Goal: Information Seeking & Learning: Learn about a topic

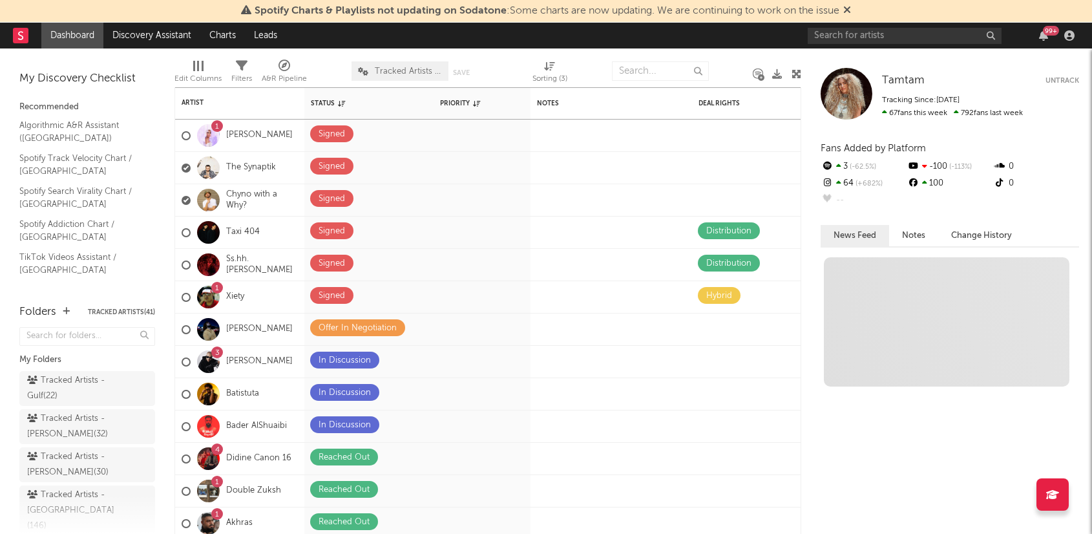
click at [848, 10] on icon at bounding box center [847, 10] width 8 height 10
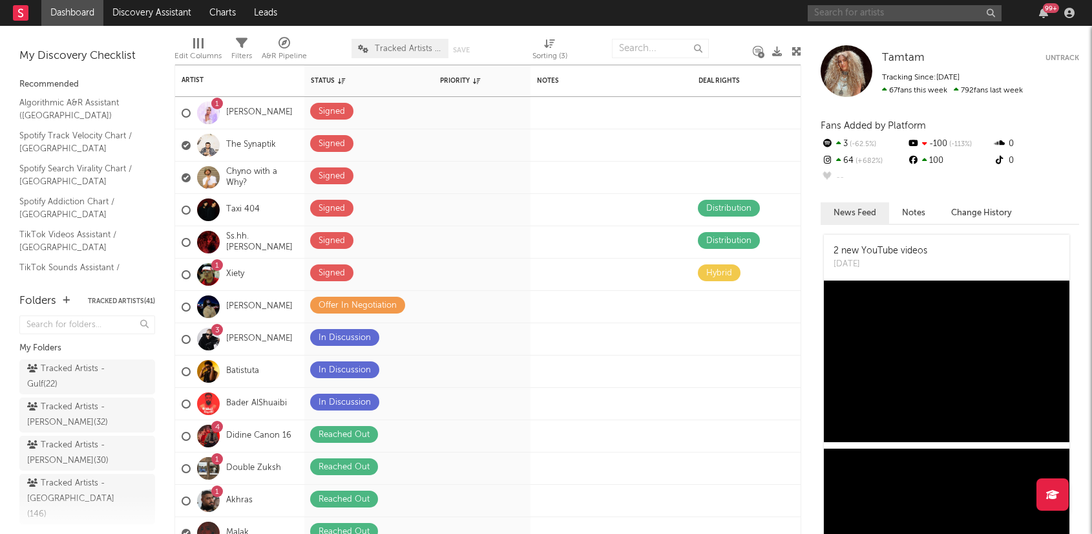
click at [945, 10] on input "text" at bounding box center [904, 13] width 194 height 16
type input "dalia"
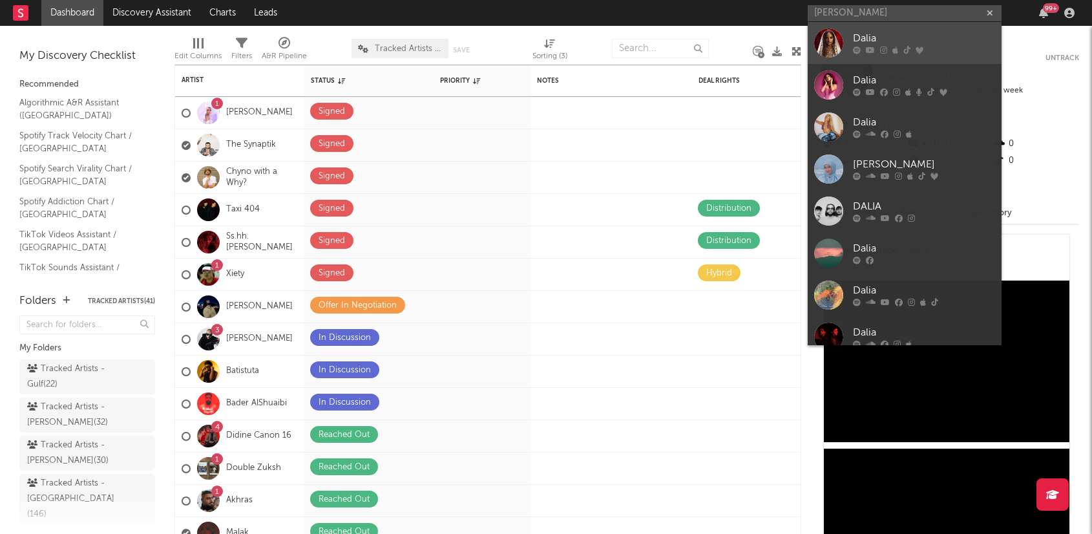
click at [868, 37] on div "Dalia" at bounding box center [924, 39] width 142 height 16
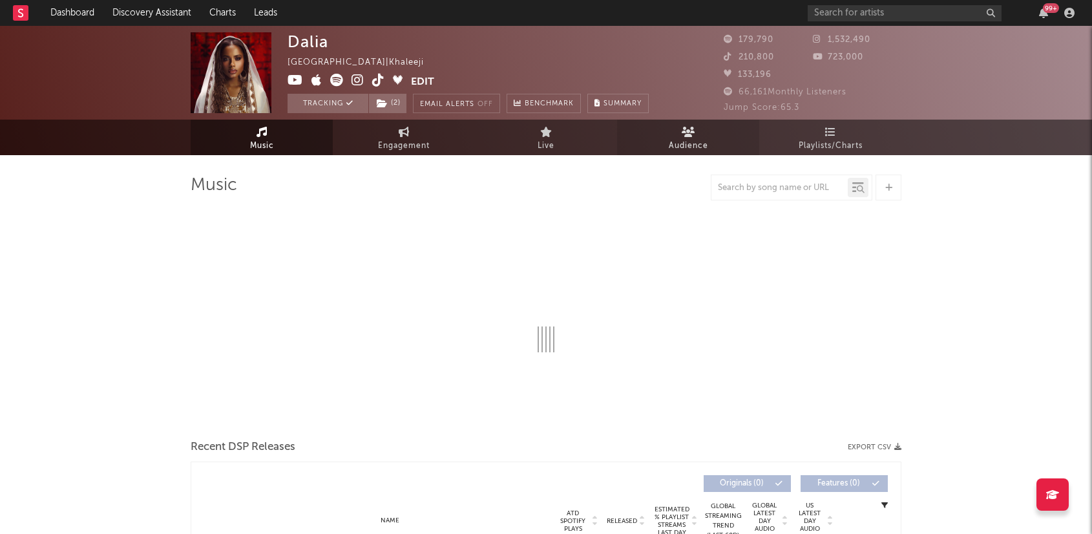
click at [694, 148] on span "Audience" at bounding box center [688, 146] width 39 height 16
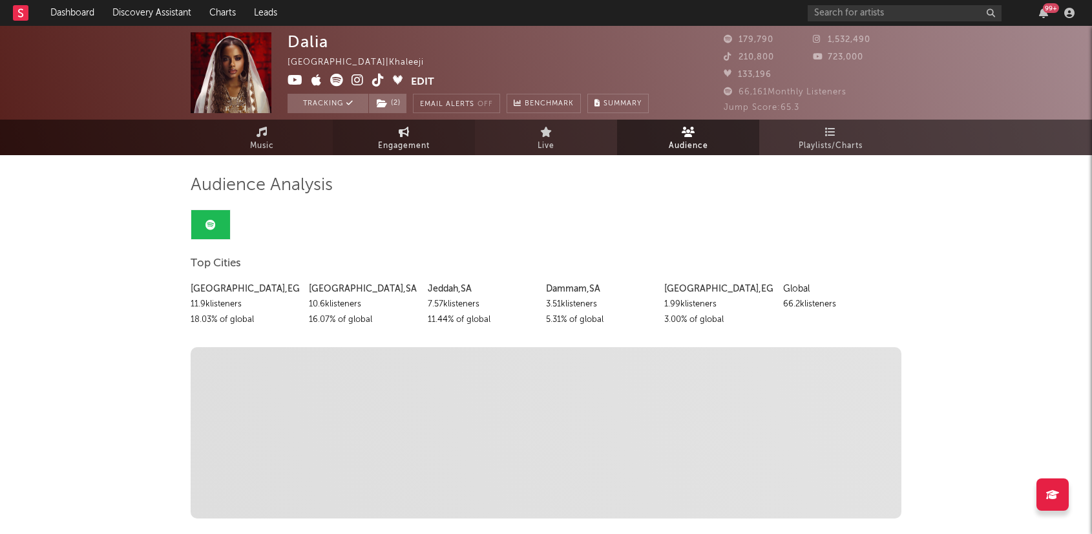
click at [371, 143] on link "Engagement" at bounding box center [404, 138] width 142 height 36
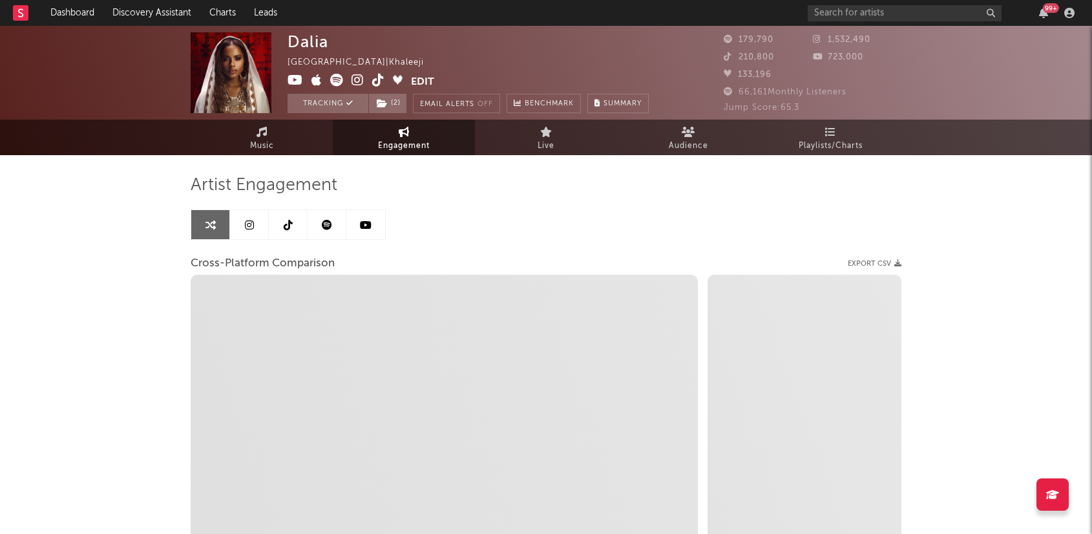
select select "1w"
click at [239, 225] on link at bounding box center [249, 224] width 39 height 29
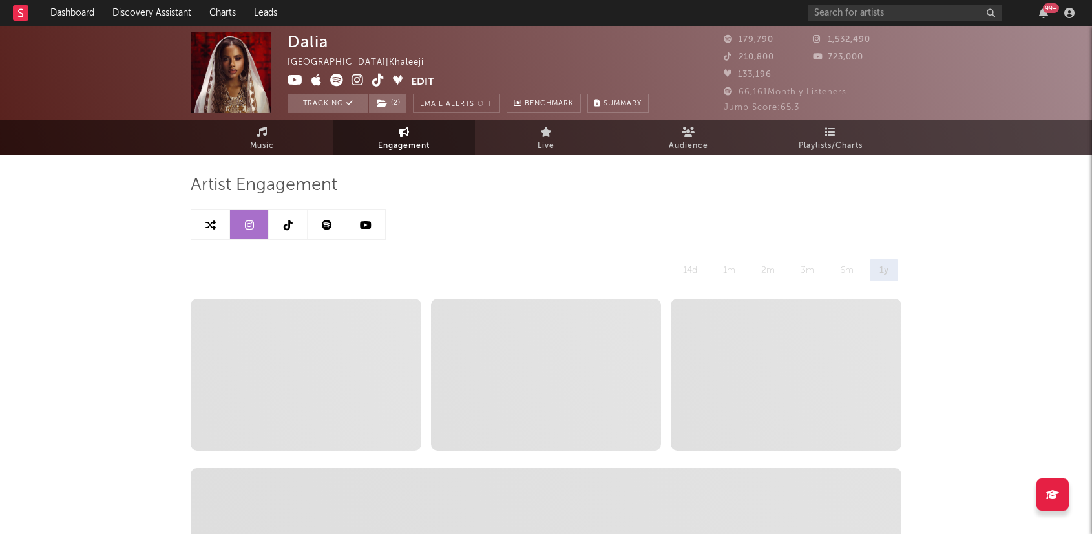
select select "6m"
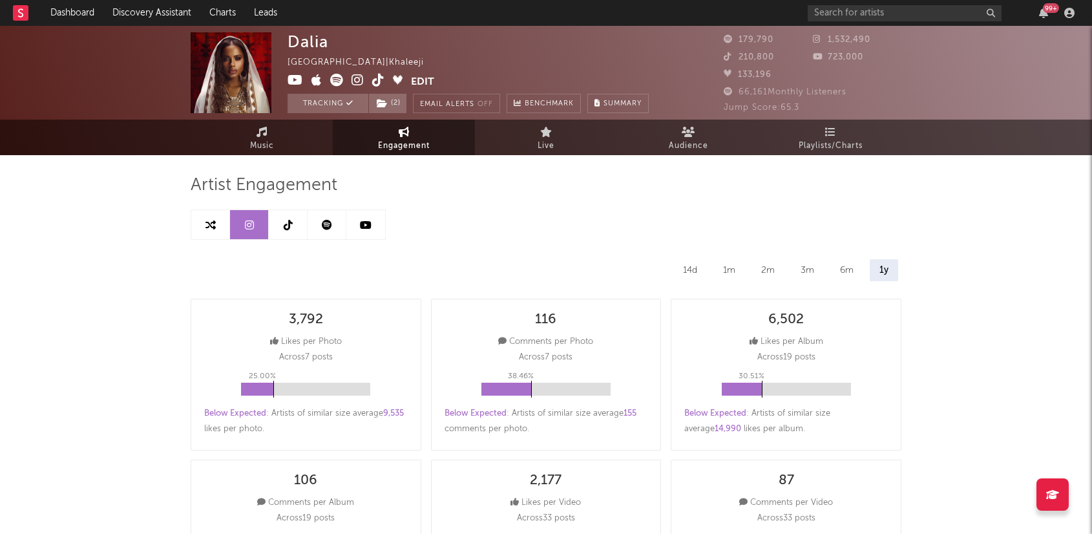
click at [278, 222] on link at bounding box center [288, 224] width 39 height 29
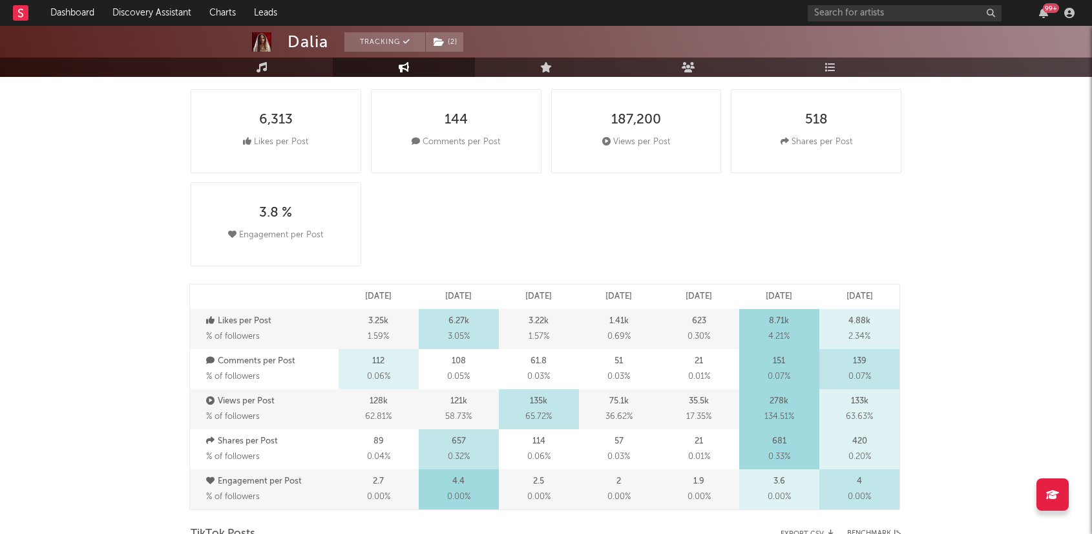
select select "6m"
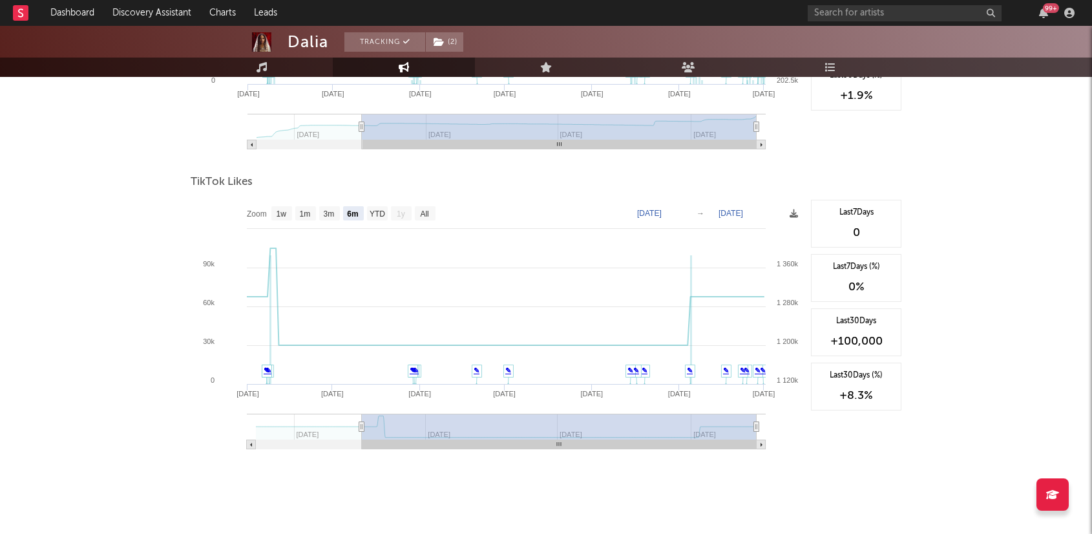
scroll to position [1473, 0]
